Goal: Task Accomplishment & Management: Use online tool/utility

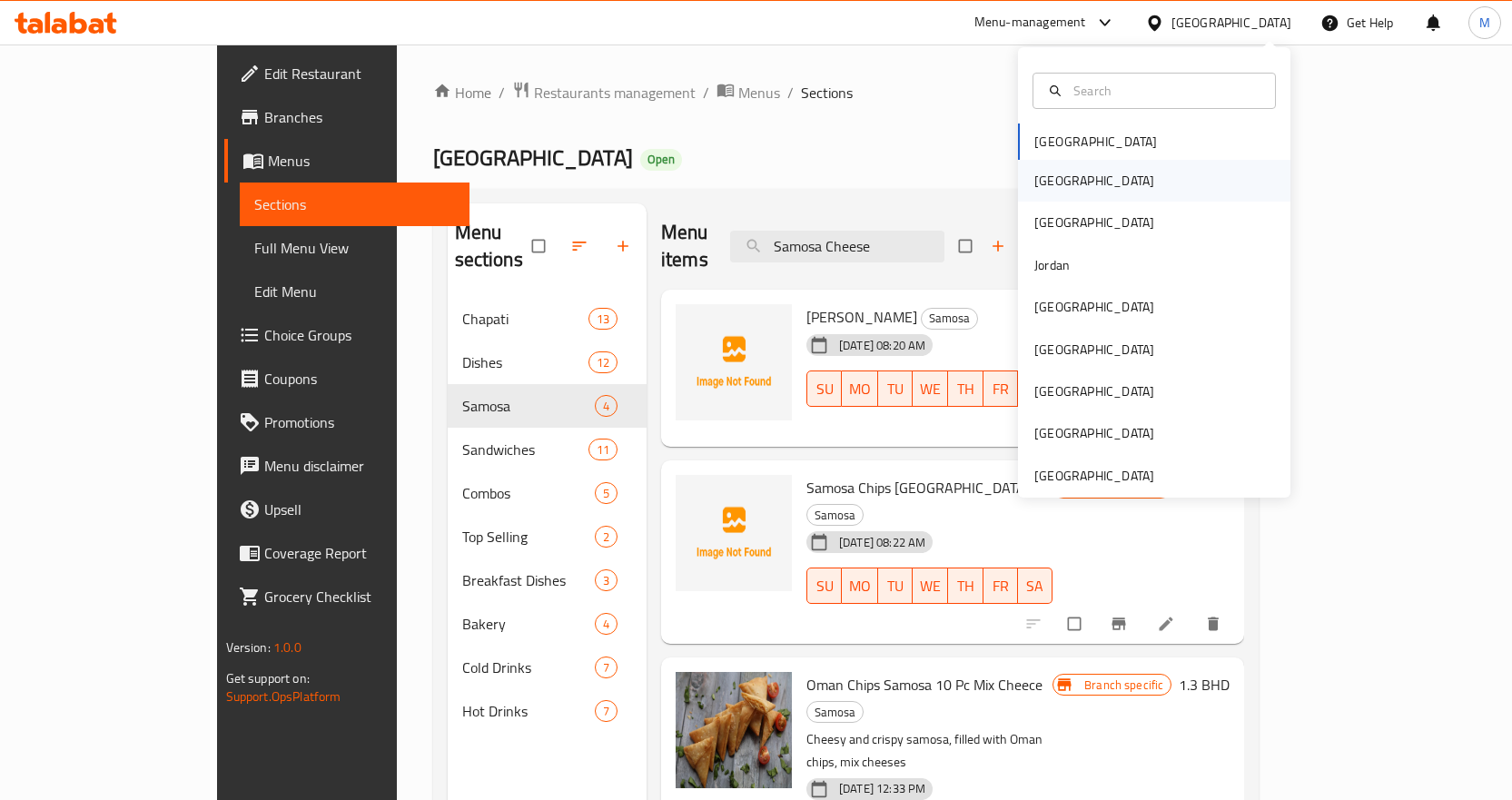
click at [1173, 184] on div "[GEOGRAPHIC_DATA]" at bounding box center [1153, 180] width 272 height 42
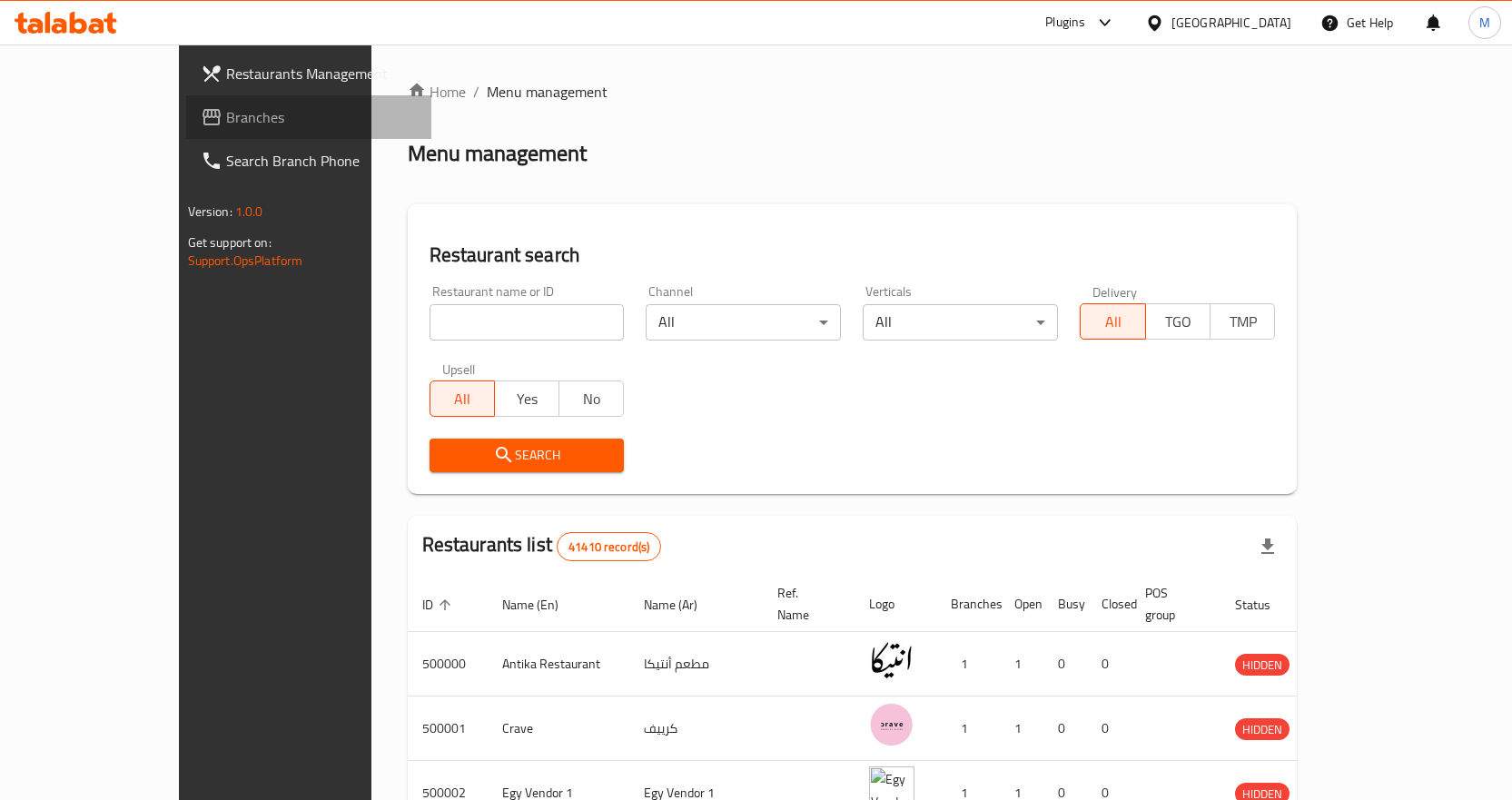
click at [226, 118] on span "Branches" at bounding box center [322, 116] width 191 height 22
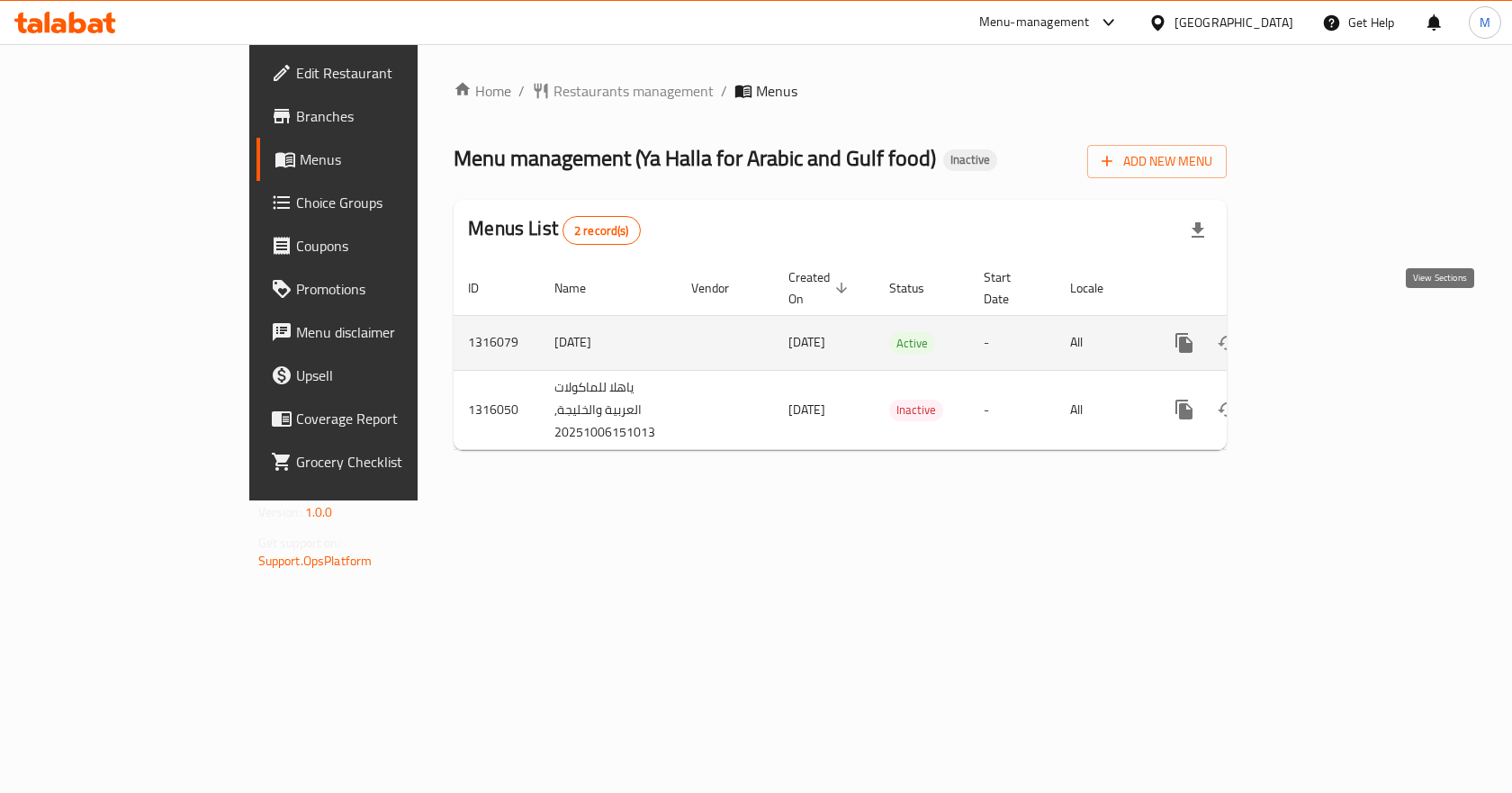
click at [1325, 332] on icon "enhanced table" at bounding box center [1313, 343] width 22 height 22
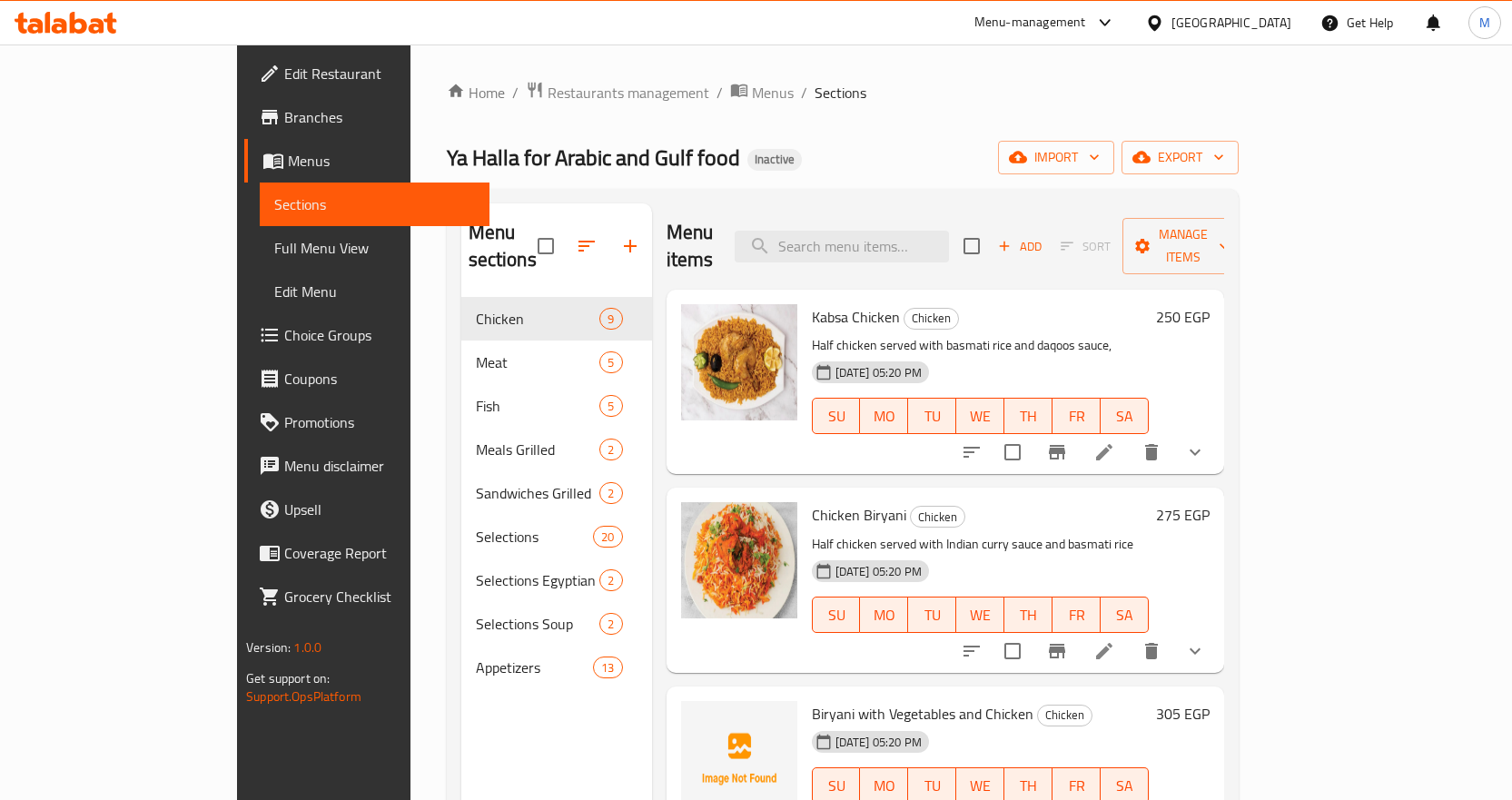
click at [1238, 144] on button "export" at bounding box center [1180, 157] width 117 height 33
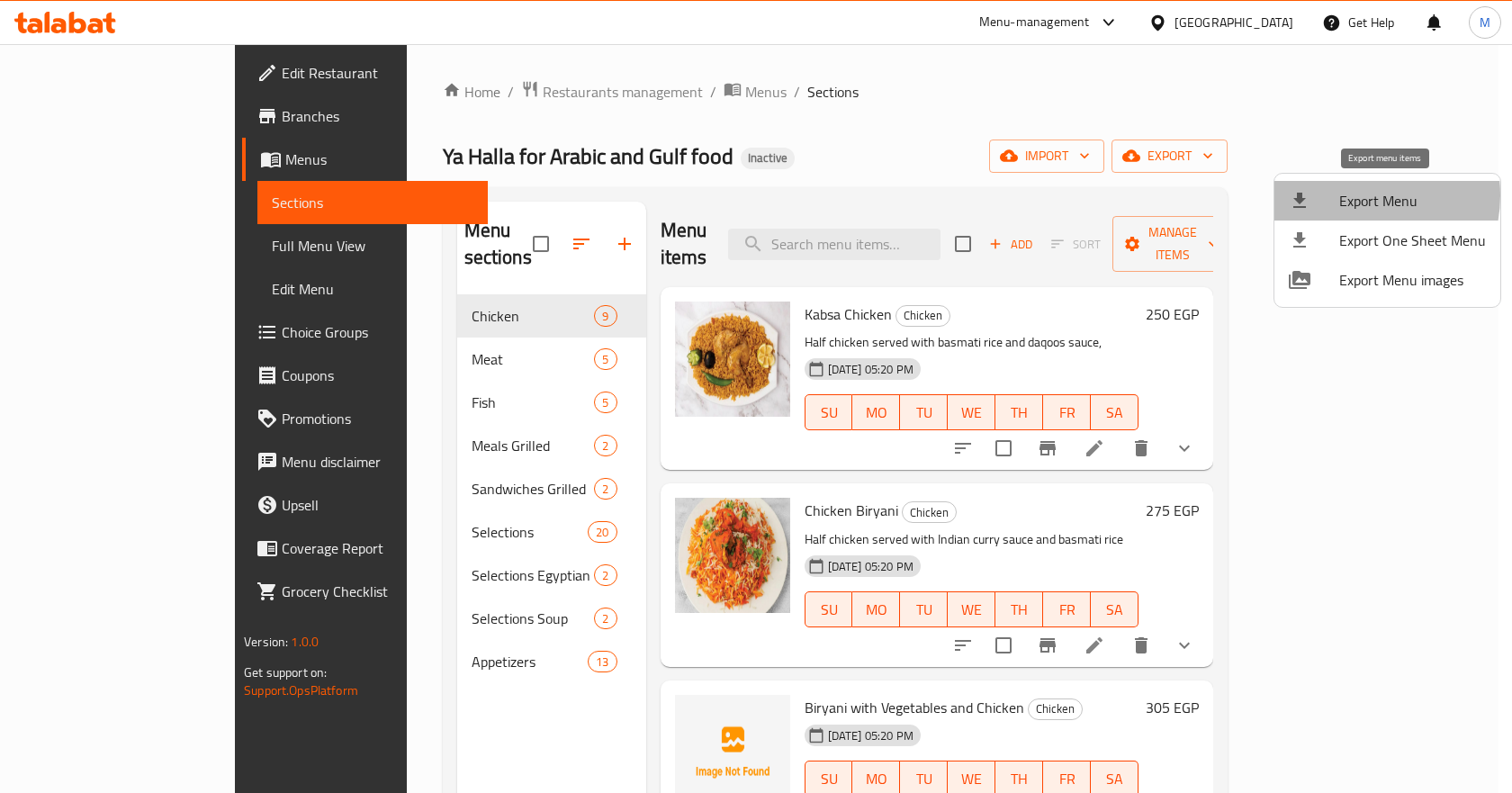
click at [1353, 195] on span "Export Menu" at bounding box center [1412, 201] width 147 height 22
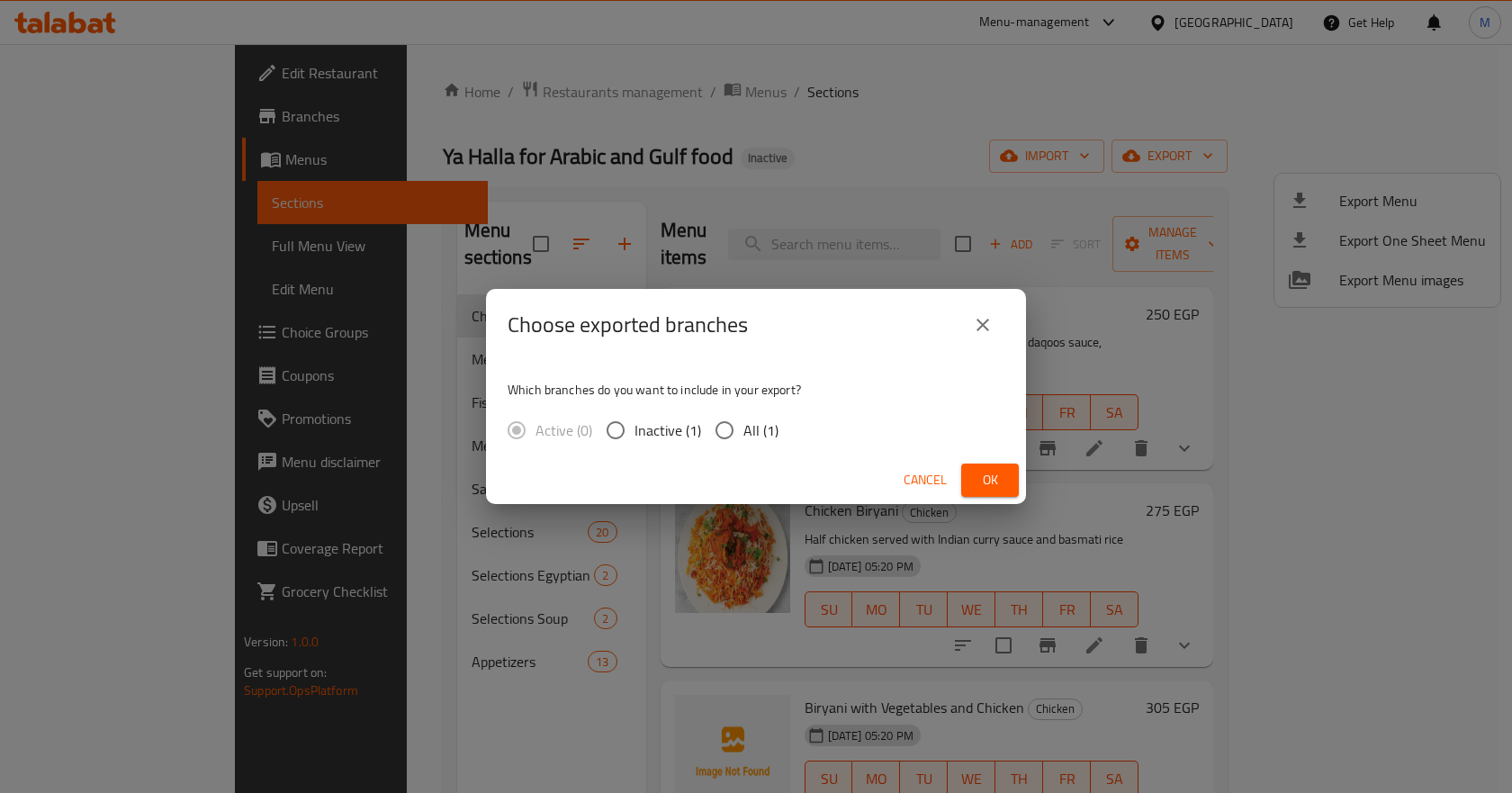
click at [746, 448] on label "All (1)" at bounding box center [742, 431] width 73 height 38
click at [744, 448] on input "All (1)" at bounding box center [725, 431] width 38 height 38
radio input "true"
click at [984, 488] on span "Ok" at bounding box center [990, 481] width 28 height 23
